Goal: Obtain resource: Download file/media

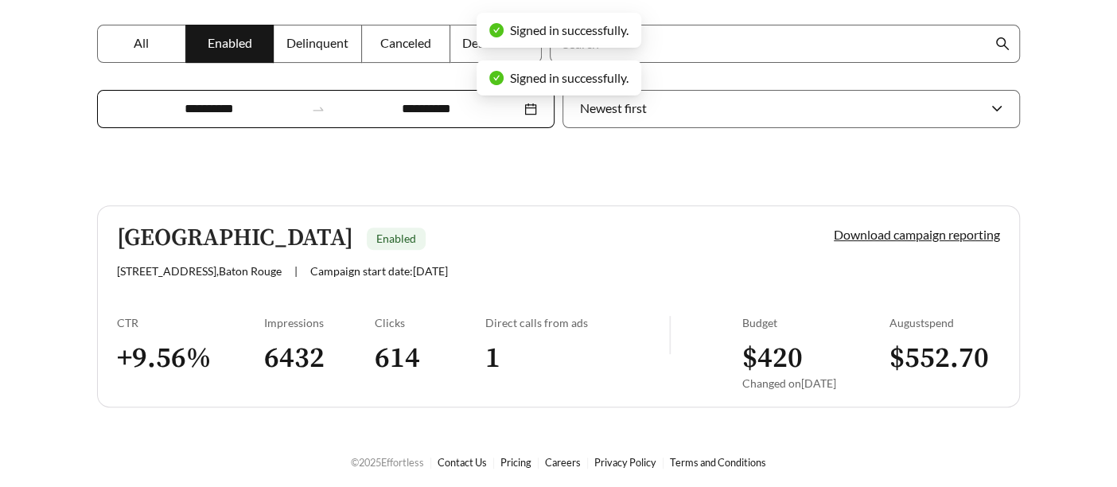
scroll to position [290, 0]
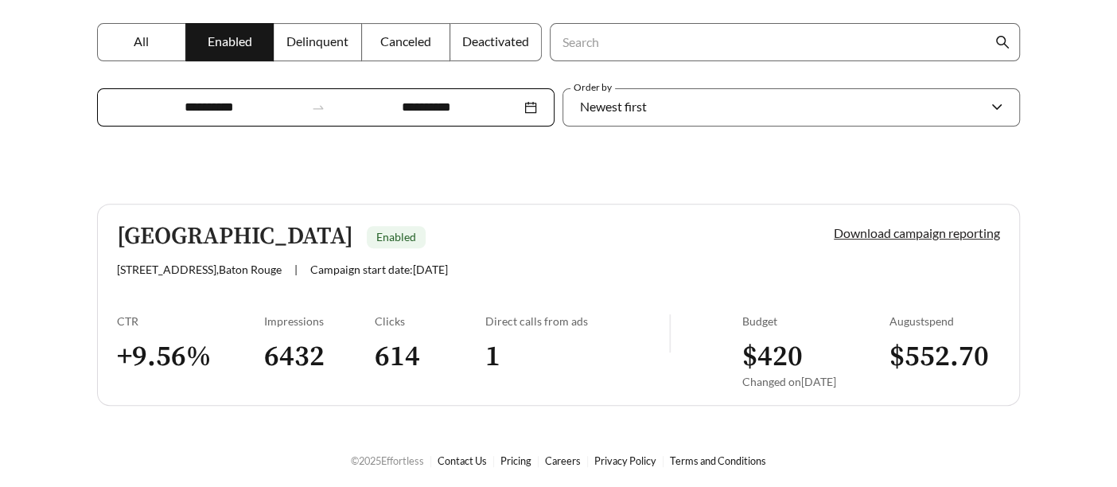
click at [916, 234] on link "Download campaign reporting" at bounding box center [917, 232] width 166 height 15
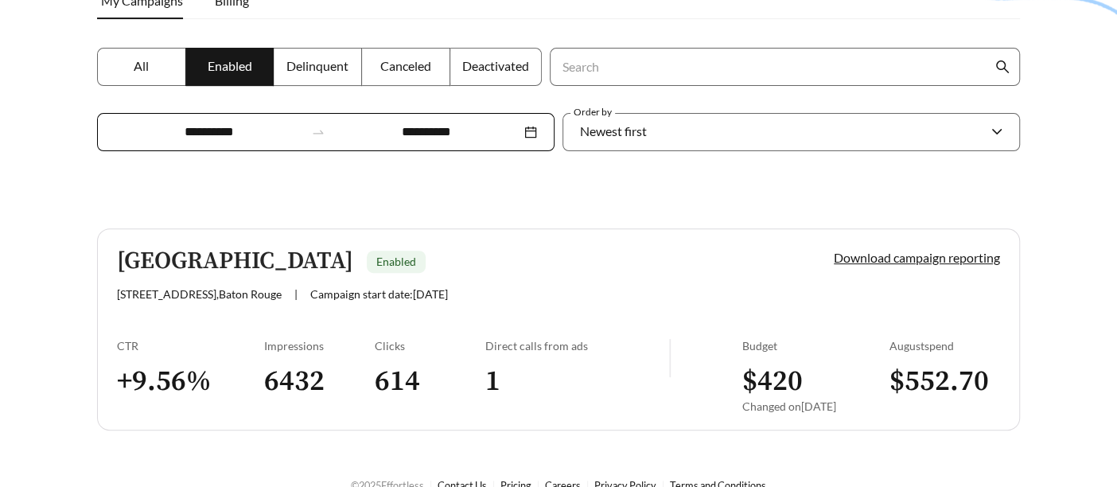
scroll to position [290, 0]
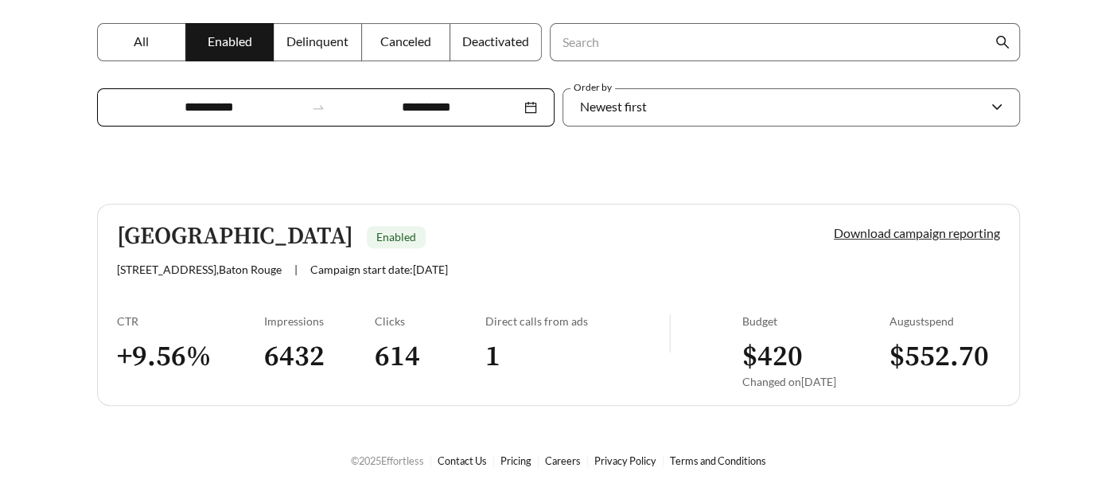
click at [903, 237] on link "Download campaign reporting" at bounding box center [917, 232] width 166 height 15
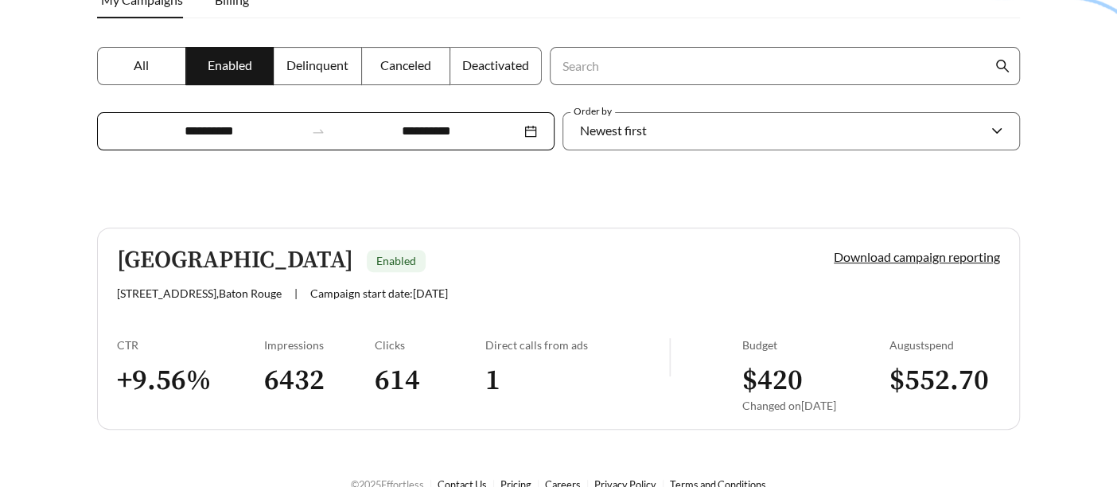
scroll to position [290, 0]
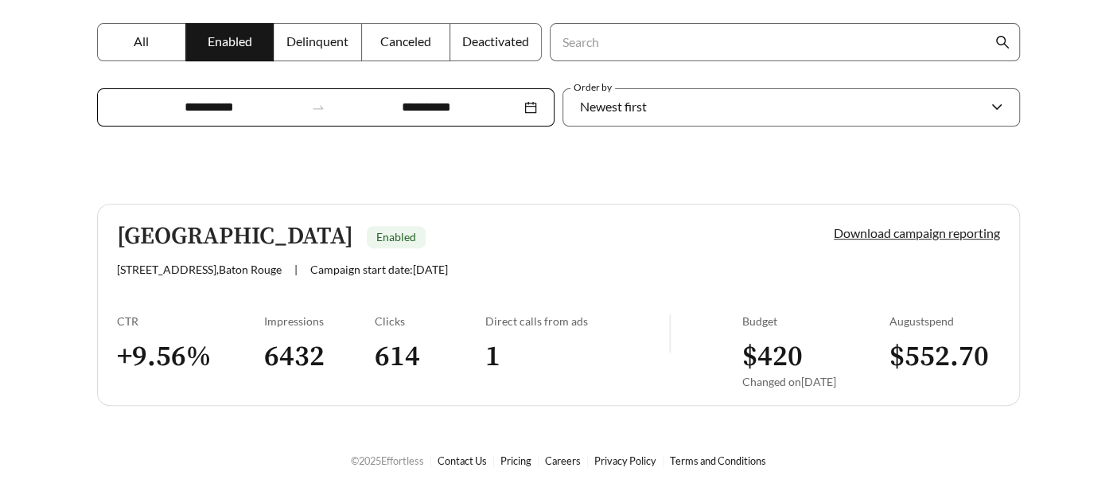
click at [937, 227] on link "Download campaign reporting" at bounding box center [917, 232] width 166 height 15
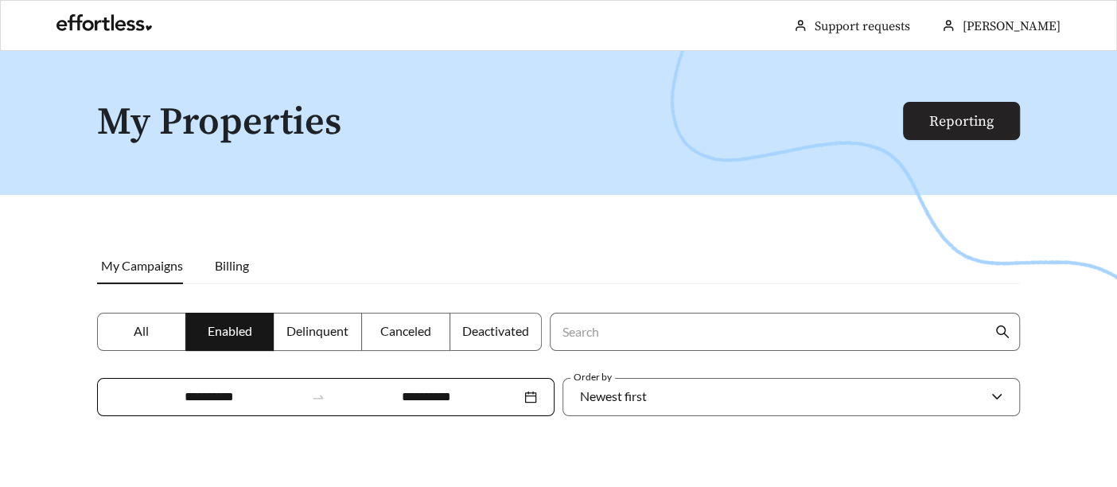
click at [955, 113] on link "Reporting" at bounding box center [962, 121] width 64 height 18
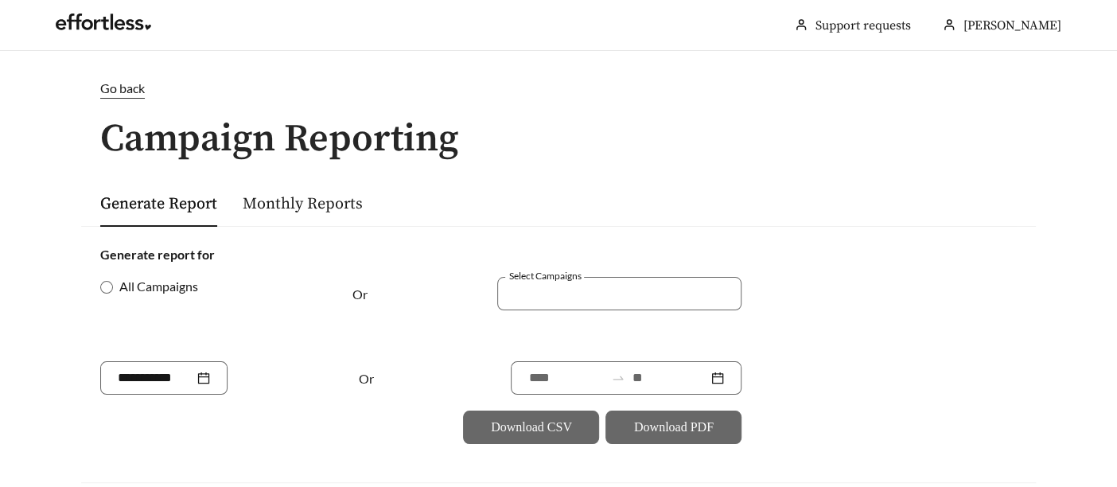
click at [289, 189] on div "Monthly Reports" at bounding box center [303, 203] width 120 height 47
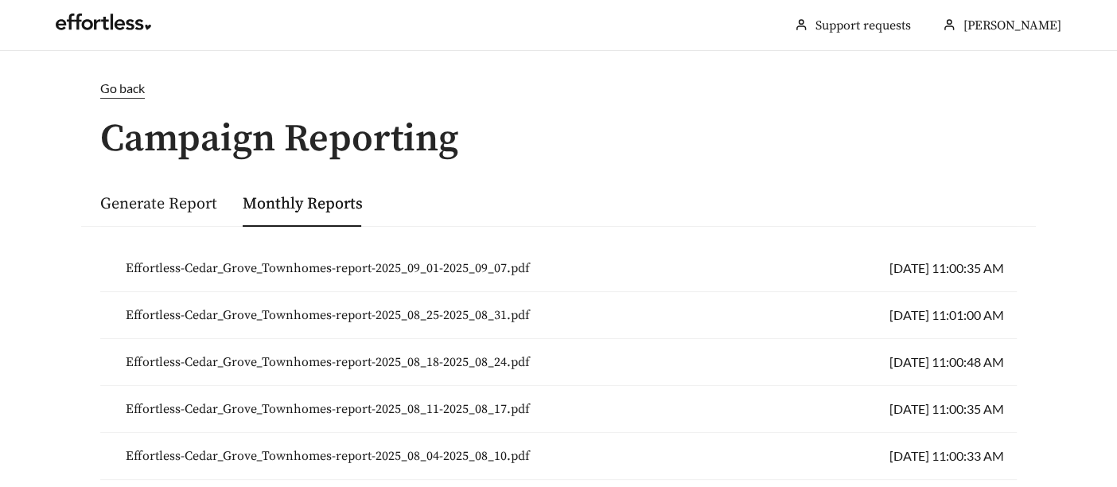
click at [424, 257] on button "Effortless-Cedar_Grove_Townhomes-report-2025_09_01-2025_09_07.pdf" at bounding box center [328, 267] width 430 height 33
